Goal: Task Accomplishment & Management: Use online tool/utility

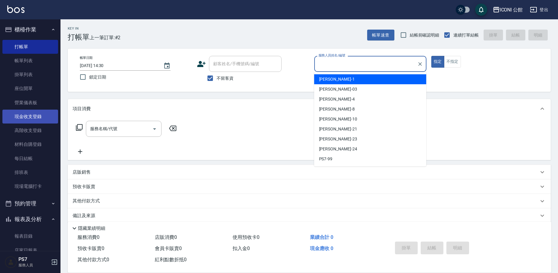
click at [36, 118] on link "現金收支登錄" at bounding box center [30, 117] width 56 height 14
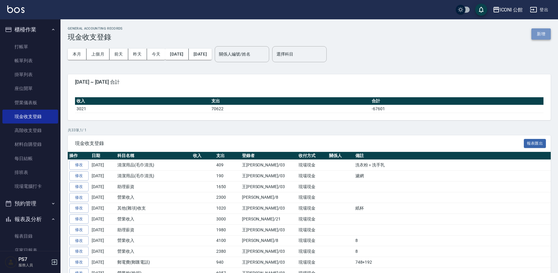
click at [537, 34] on button "新增" at bounding box center [540, 33] width 19 height 11
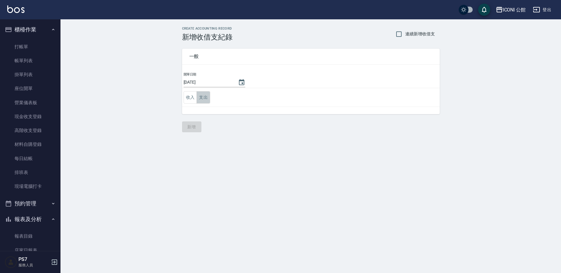
click at [203, 98] on button "支出" at bounding box center [203, 97] width 14 height 12
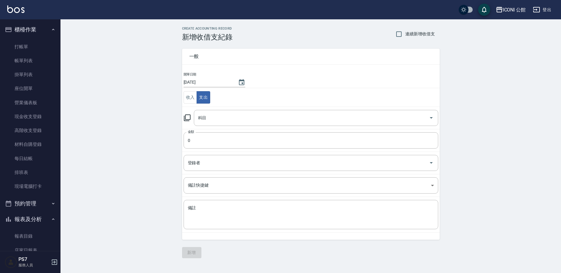
click at [187, 117] on icon at bounding box center [186, 117] width 7 height 7
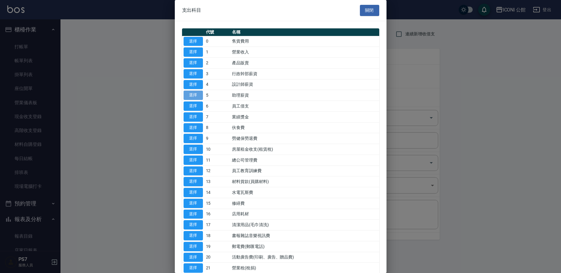
click at [194, 95] on button "選擇" at bounding box center [192, 95] width 19 height 9
type input "5 助理薪資"
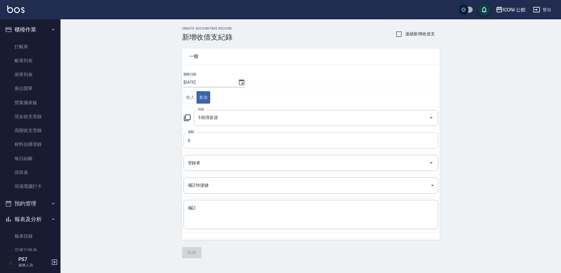
click at [203, 139] on input "0" at bounding box center [310, 140] width 255 height 16
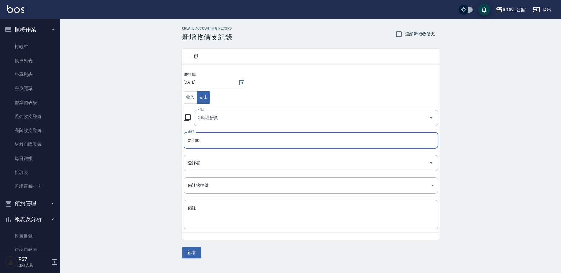
type input "01980"
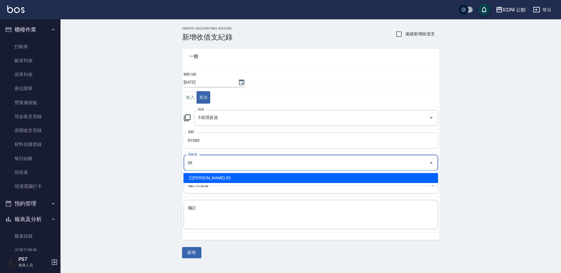
type input "王[PERSON_NAME]-03"
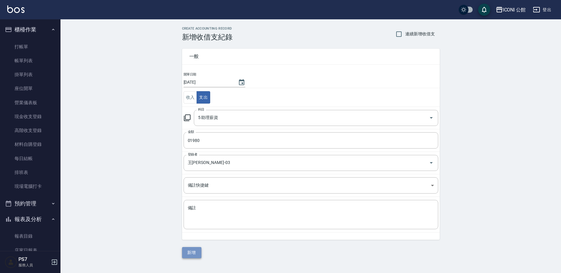
click at [193, 252] on button "新增" at bounding box center [191, 252] width 19 height 11
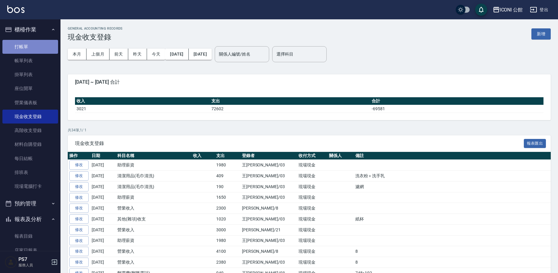
click at [34, 47] on link "打帳單" at bounding box center [30, 47] width 56 height 14
